Goal: Check status: Check status

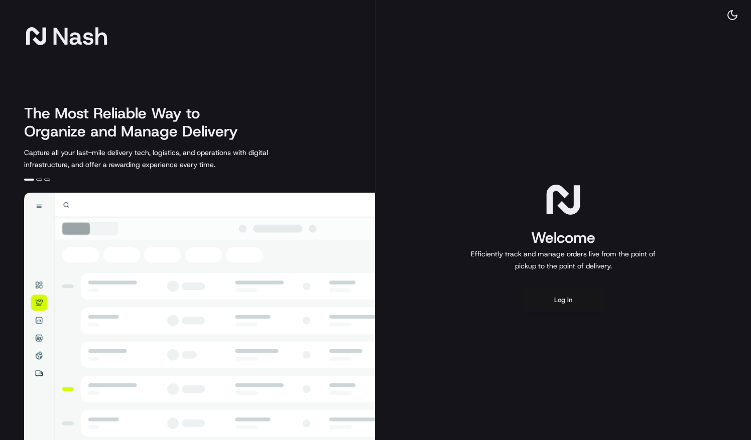
click at [574, 301] on button "Log in" at bounding box center [563, 300] width 80 height 24
